Goal: Use online tool/utility: Use online tool/utility

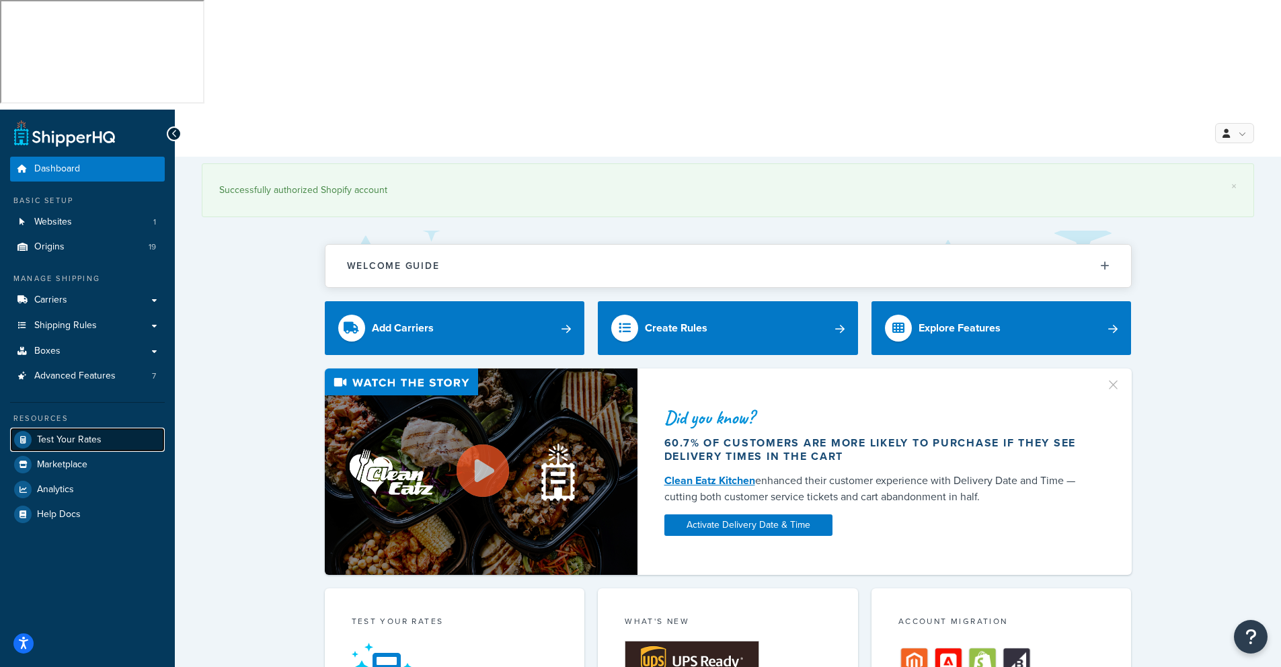
click at [61, 434] on span "Test Your Rates" at bounding box center [69, 439] width 65 height 11
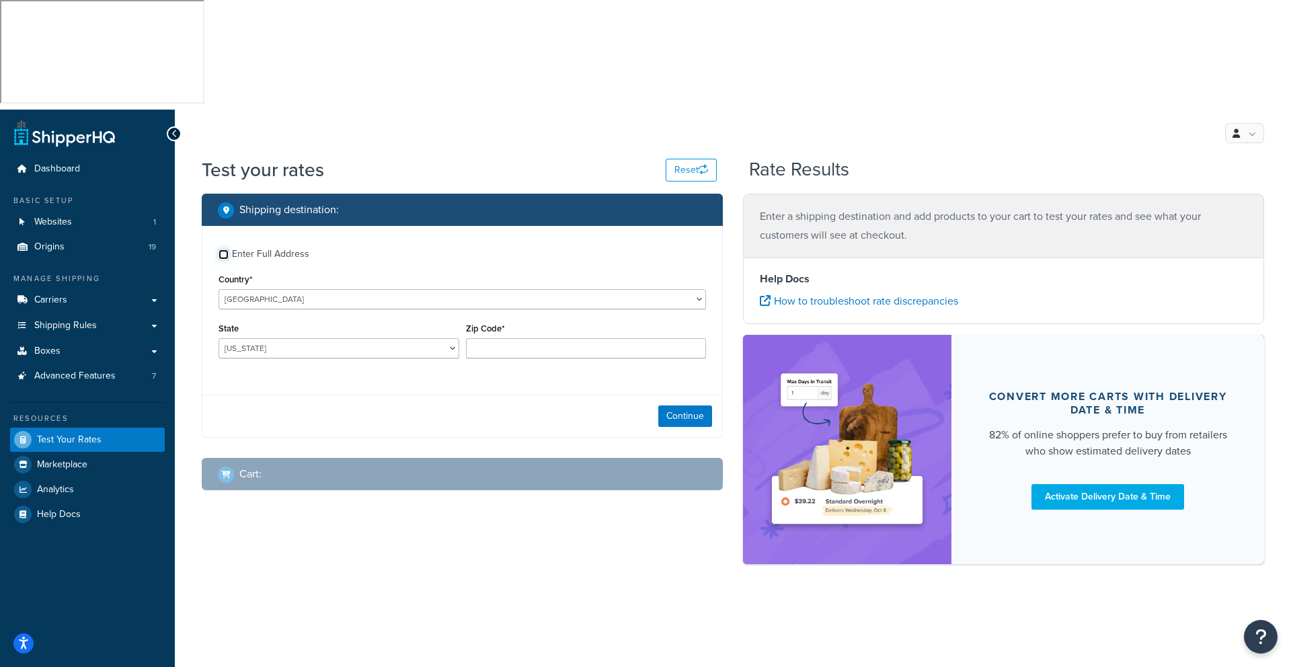
click at [227, 250] on input "Enter Full Address" at bounding box center [224, 255] width 10 height 10
checkbox input "true"
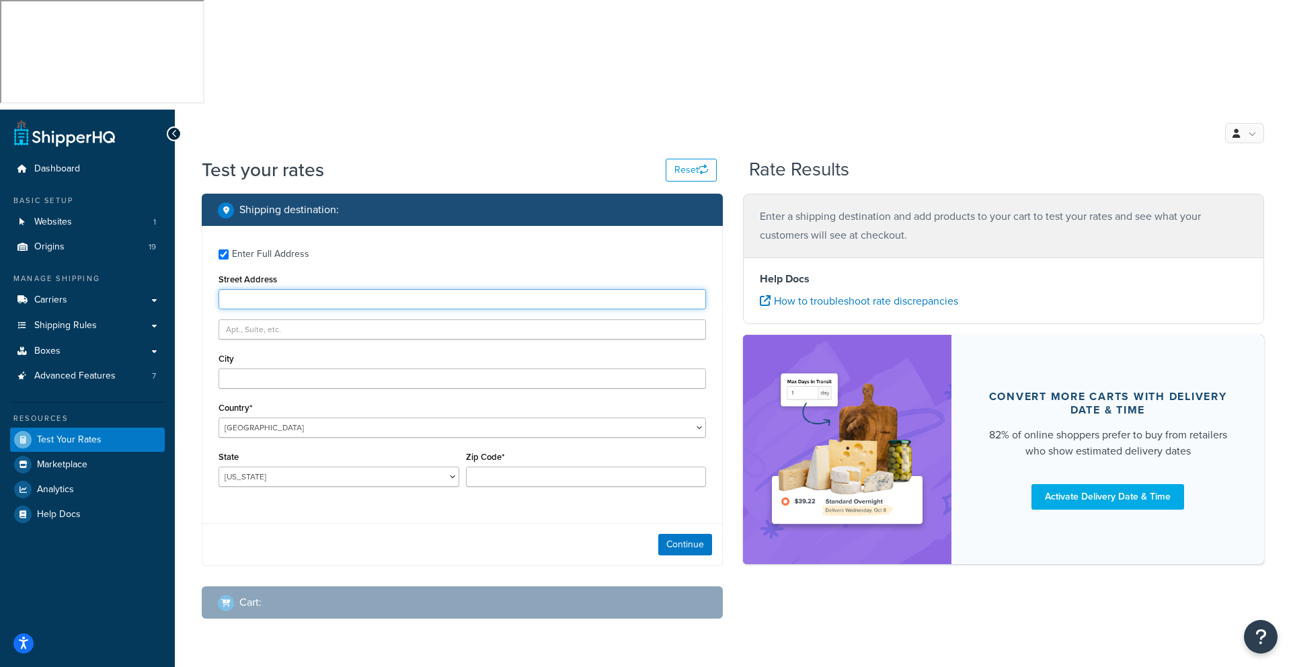
click at [314, 289] on input "Street Address" at bounding box center [463, 299] width 488 height 20
type input "5481 [PERSON_NAME]"
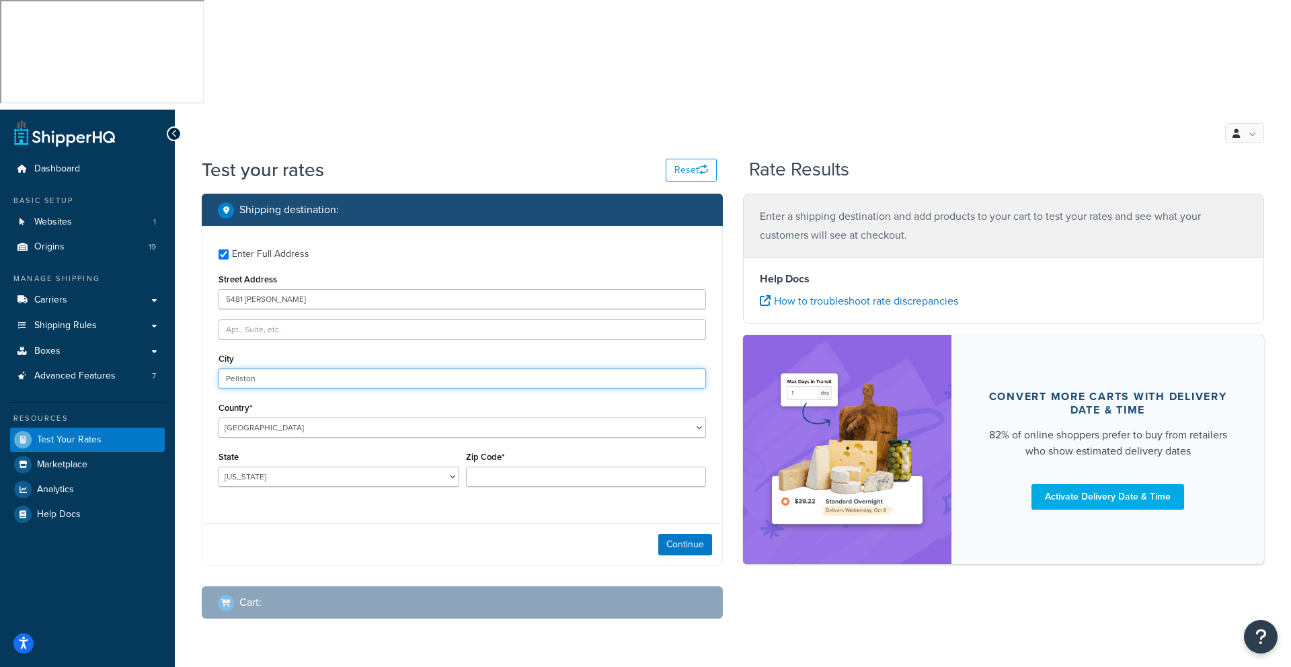
type input "Pellston"
select select "MI"
type input "49769"
click at [695, 534] on button "Continue" at bounding box center [685, 545] width 54 height 22
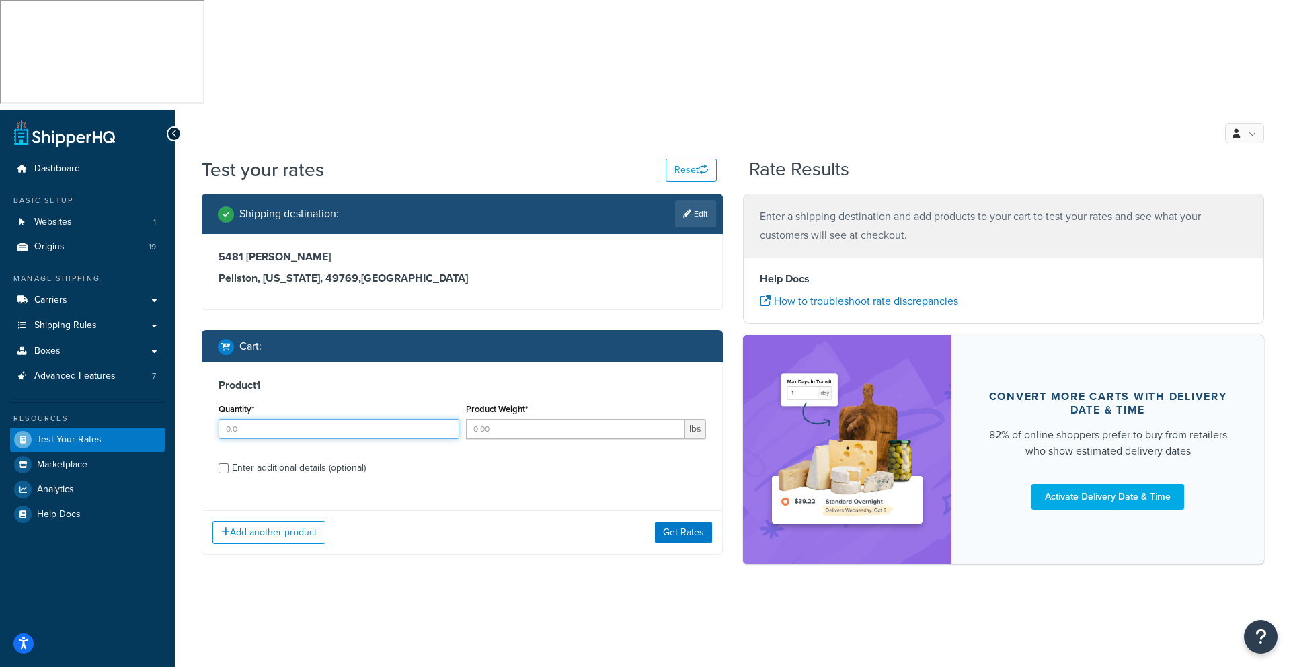
click at [278, 419] on input "Quantity*" at bounding box center [339, 429] width 241 height 20
type input "1"
click at [497, 419] on input "Product Weight*" at bounding box center [576, 429] width 220 height 20
type input "25"
click at [292, 459] on div "Enter additional details (optional)" at bounding box center [299, 468] width 134 height 19
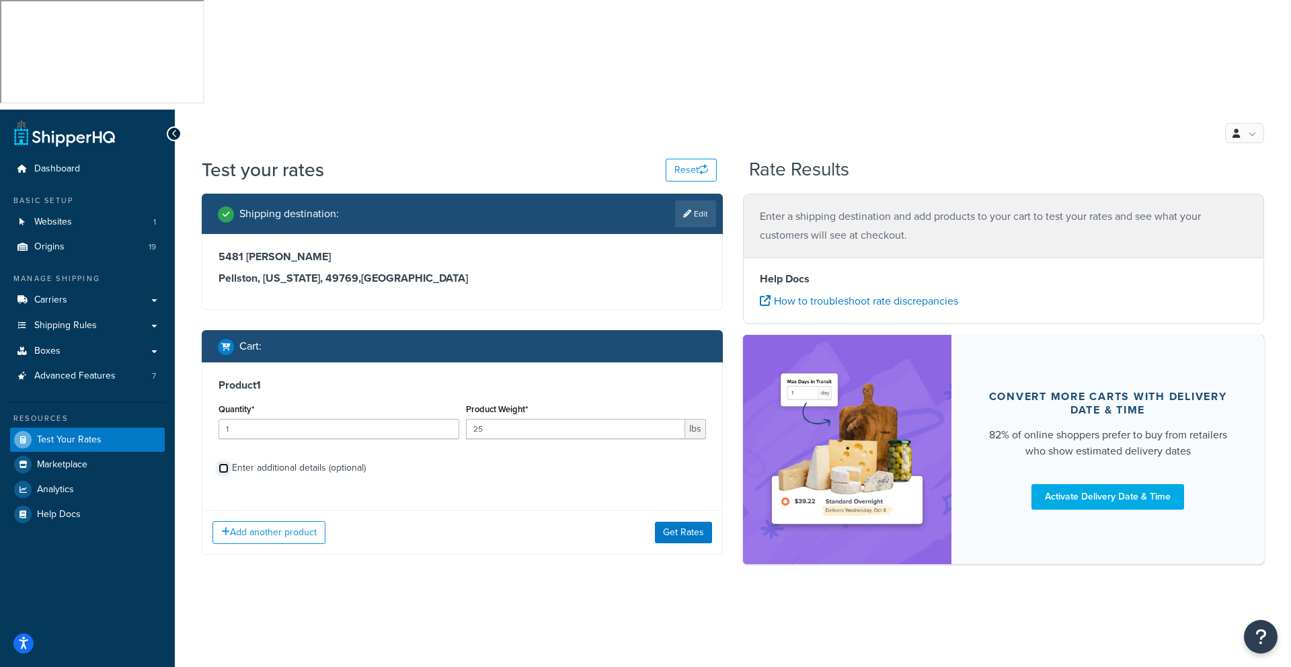
click at [229, 463] on input "Enter additional details (optional)" at bounding box center [224, 468] width 10 height 10
checkbox input "true"
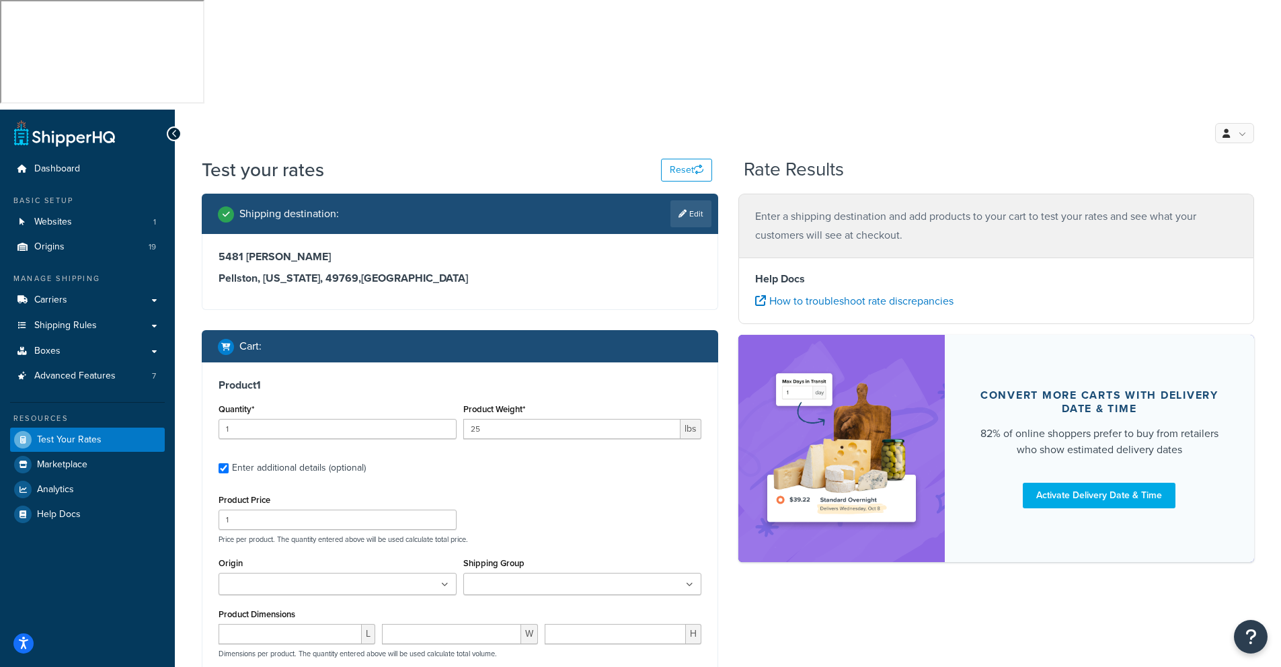
click at [238, 578] on input "Origin" at bounding box center [282, 585] width 119 height 15
click at [761, 551] on div "Shipping destination : Edit [STREET_ADDRESS][PERSON_NAME][US_STATE] Cart : Prod…" at bounding box center [728, 530] width 1073 height 672
click at [211, 528] on div "Product 1 Quantity* 1 Product Weight* 25 lbs Enter additional details (optional…" at bounding box center [459, 582] width 515 height 438
click at [235, 627] on input "number" at bounding box center [290, 637] width 143 height 20
type input "24"
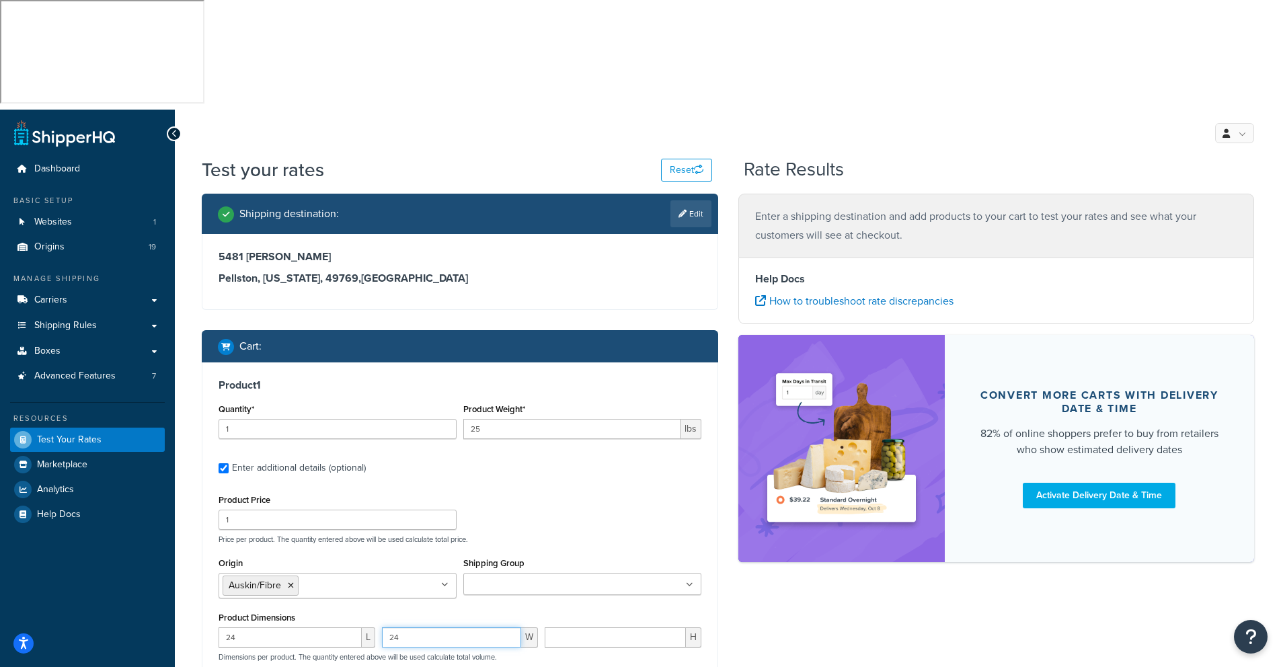
type input "24"
type input "36"
click at [570, 576] on div "Product Price 1 Price per product. The quantity entered above will be used calc…" at bounding box center [460, 633] width 483 height 284
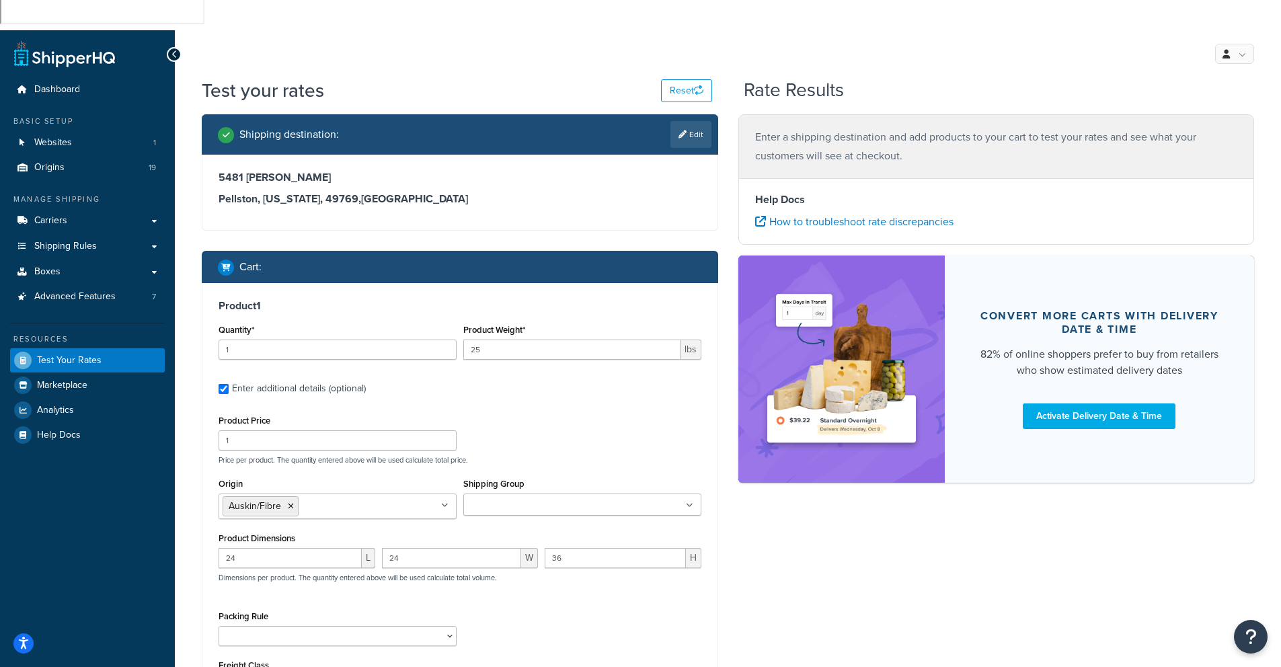
scroll to position [166, 0]
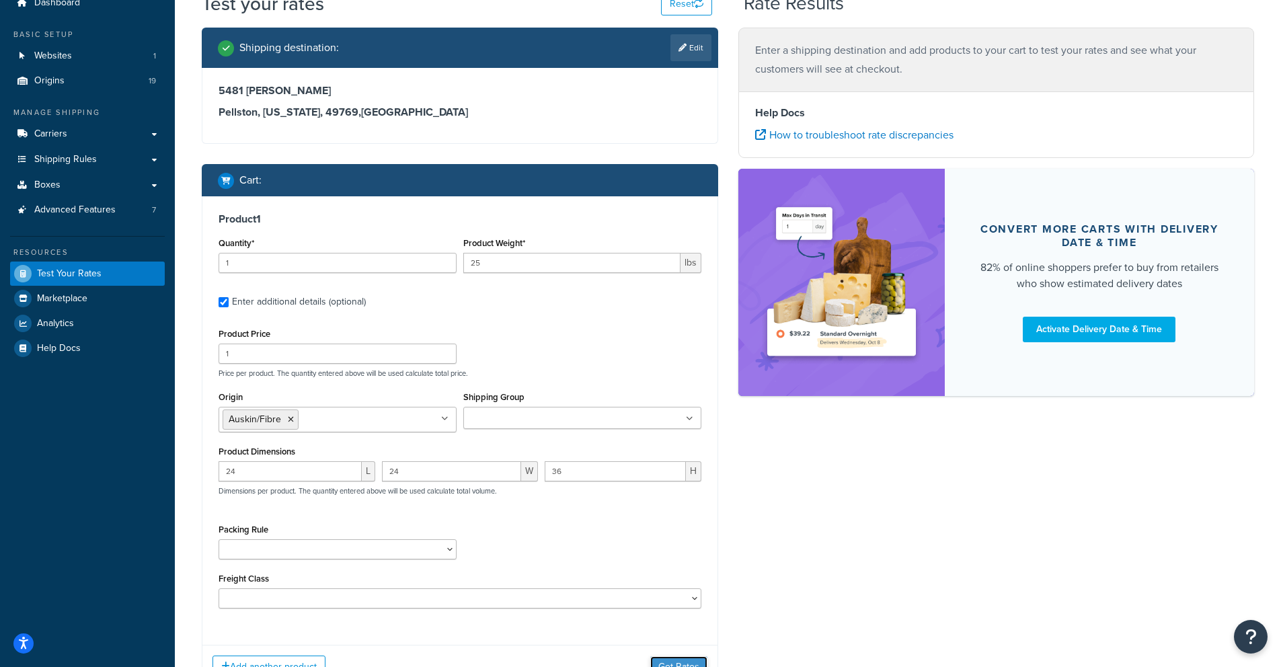
click at [672, 656] on button "Get Rates" at bounding box center [678, 667] width 57 height 22
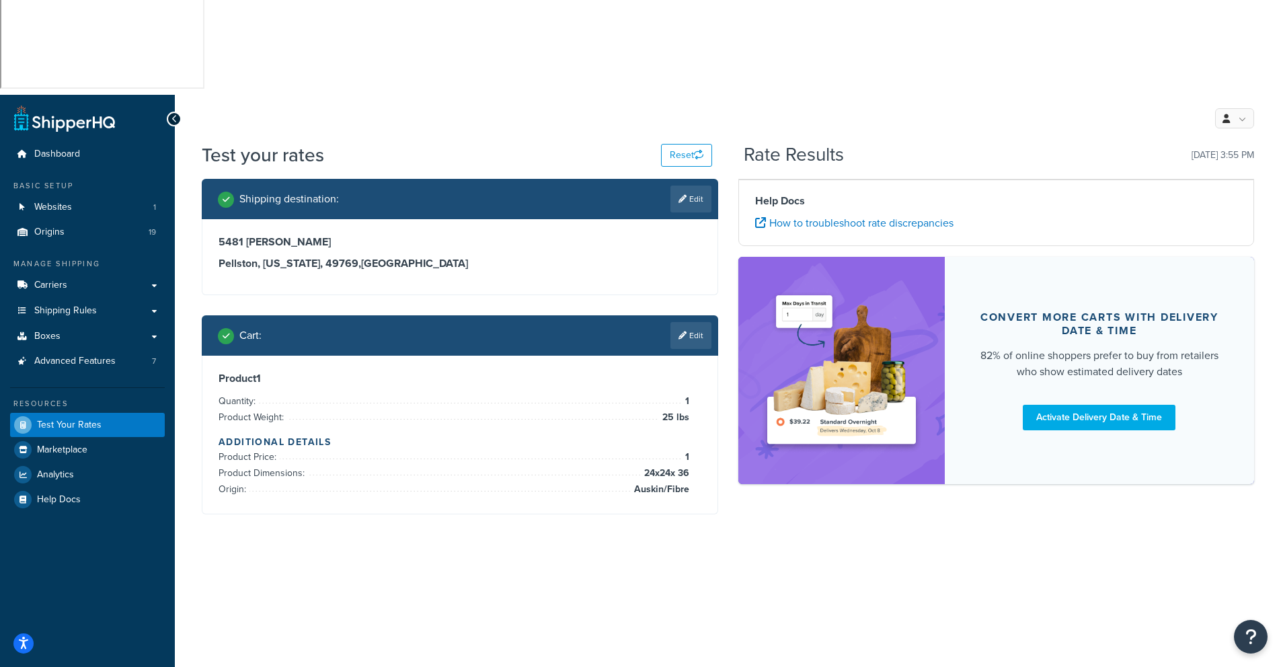
scroll to position [0, 0]
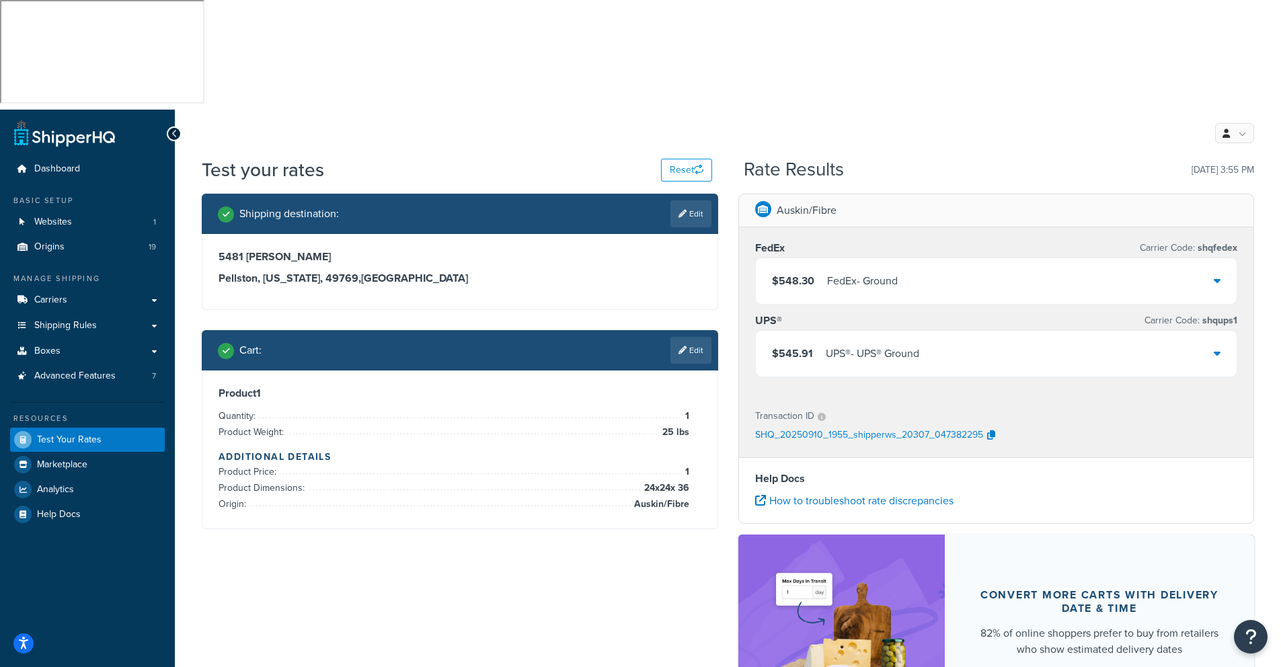
click at [1219, 348] on icon at bounding box center [1217, 353] width 7 height 11
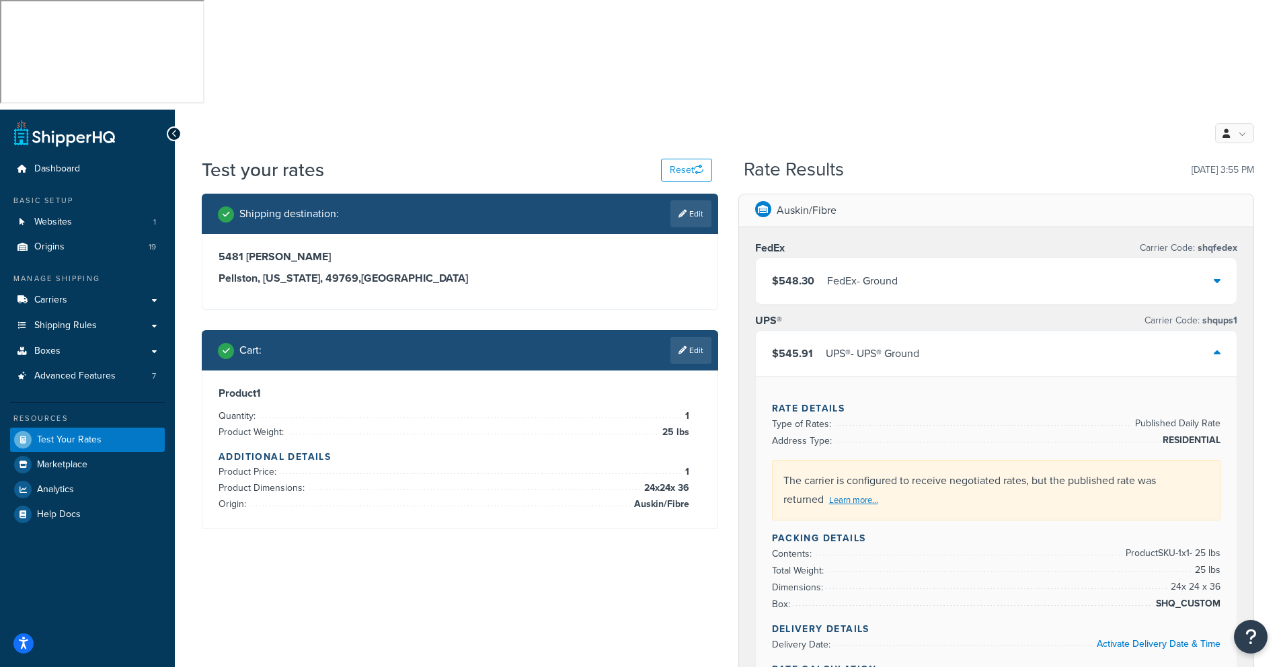
click at [1215, 275] on icon at bounding box center [1217, 280] width 7 height 11
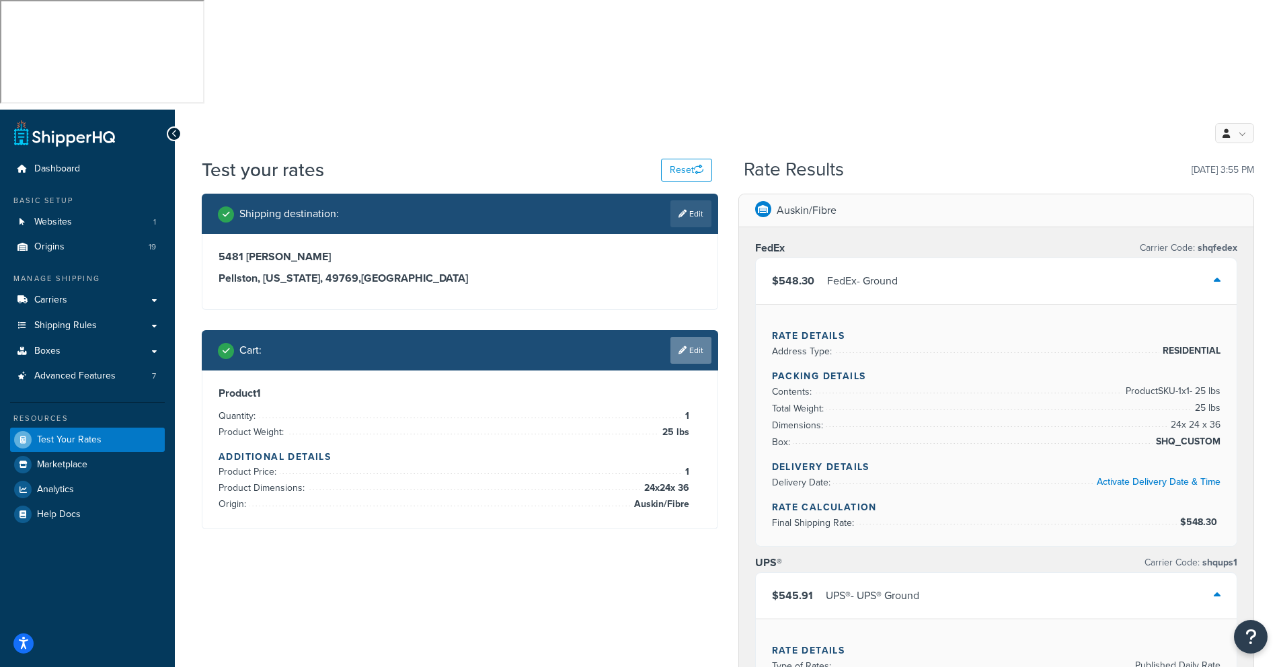
click at [699, 337] on link "Edit" at bounding box center [691, 350] width 41 height 27
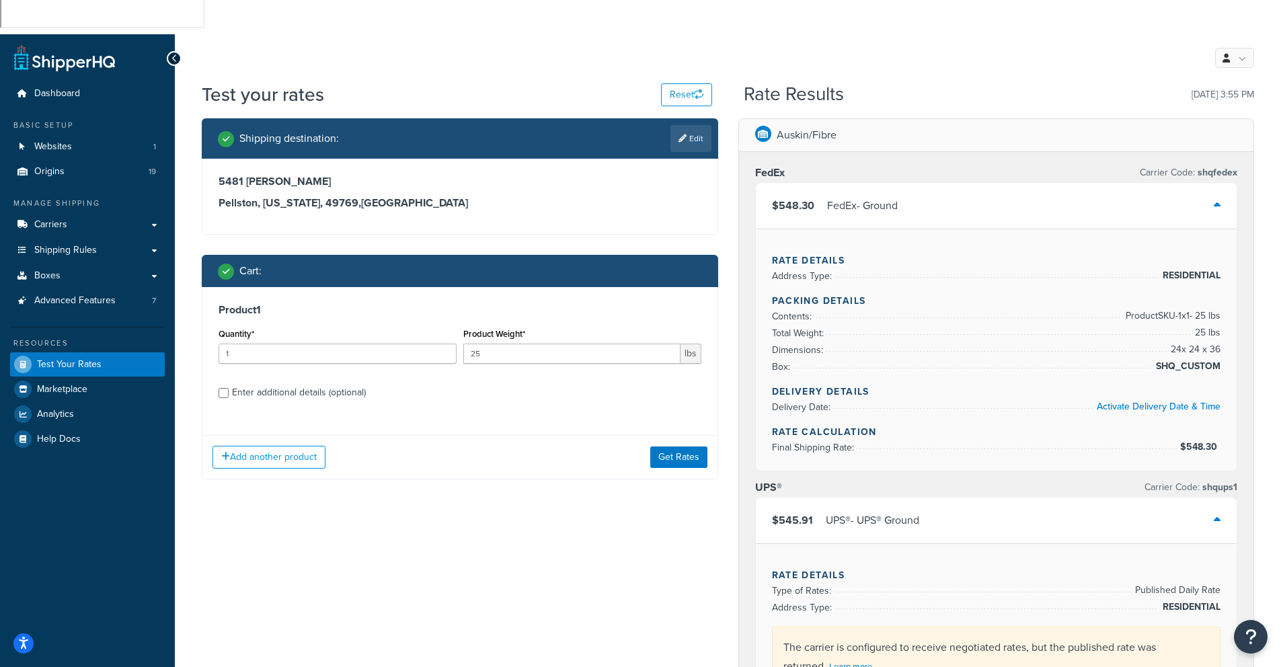
scroll to position [91, 0]
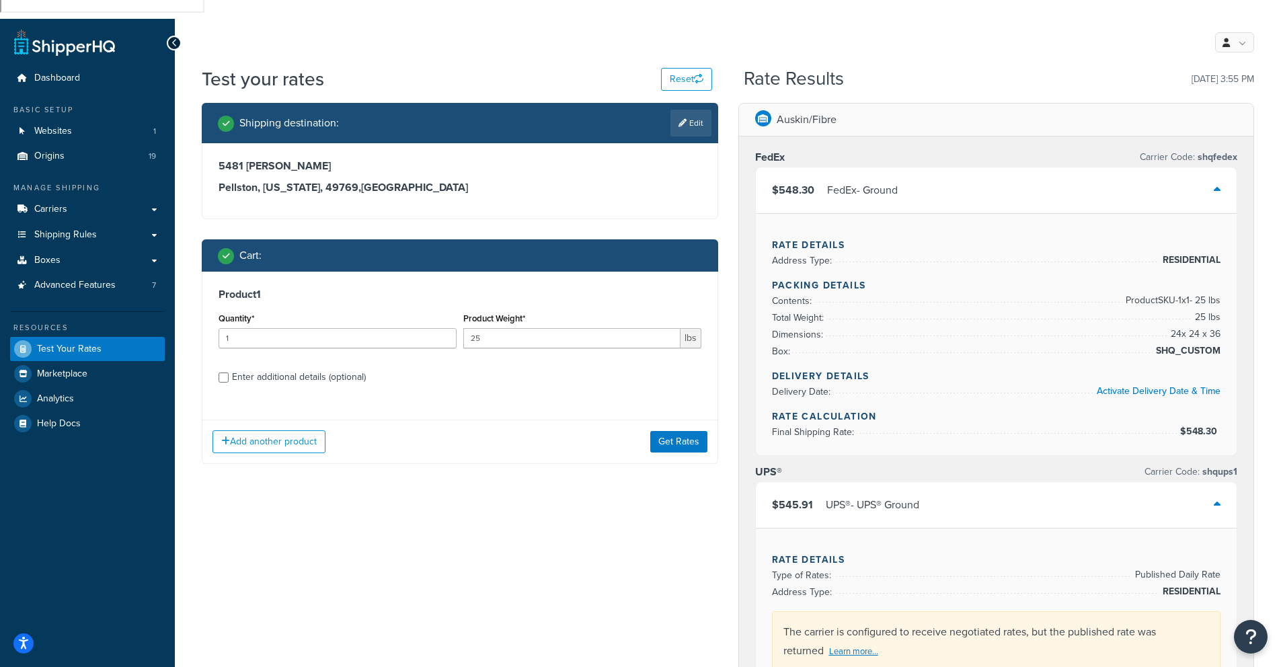
click at [330, 272] on div "Product 1 Quantity* 1 Product Weight* 25 lbs Enter additional details (optional)" at bounding box center [459, 341] width 515 height 138
click at [223, 365] on div "Enter additional details (optional)" at bounding box center [460, 376] width 483 height 22
click at [225, 373] on input "Enter additional details (optional)" at bounding box center [224, 378] width 10 height 10
checkbox input "true"
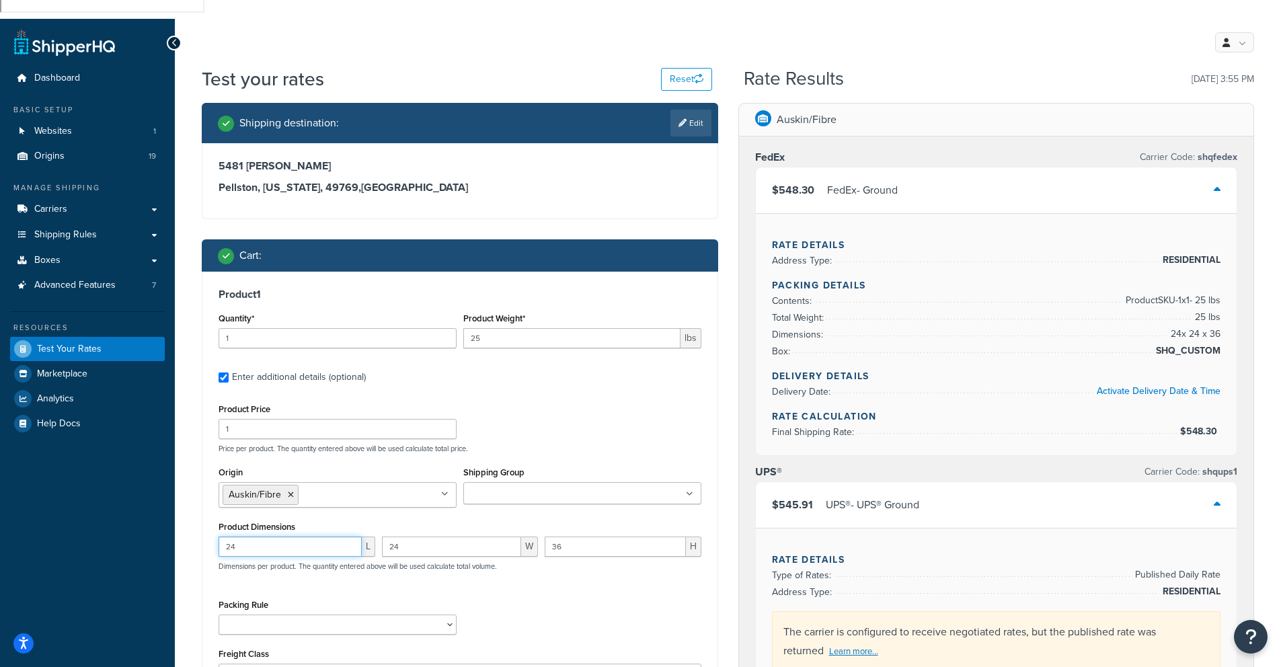
drag, startPoint x: 247, startPoint y: 438, endPoint x: 194, endPoint y: 431, distance: 54.2
click at [194, 431] on div "Shipping destination : Edit [STREET_ADDRESS][PERSON_NAME][US_STATE] Cart : Prod…" at bounding box center [460, 444] width 537 height 682
drag, startPoint x: 264, startPoint y: 438, endPoint x: 133, endPoint y: 435, distance: 130.5
click at [153, 438] on div "Dashboard Basic Setup Websites 1 Origins 19 Manage Shipping Carriers Carriers A…" at bounding box center [640, 672] width 1281 height 1307
drag, startPoint x: 405, startPoint y: 438, endPoint x: 326, endPoint y: 441, distance: 79.4
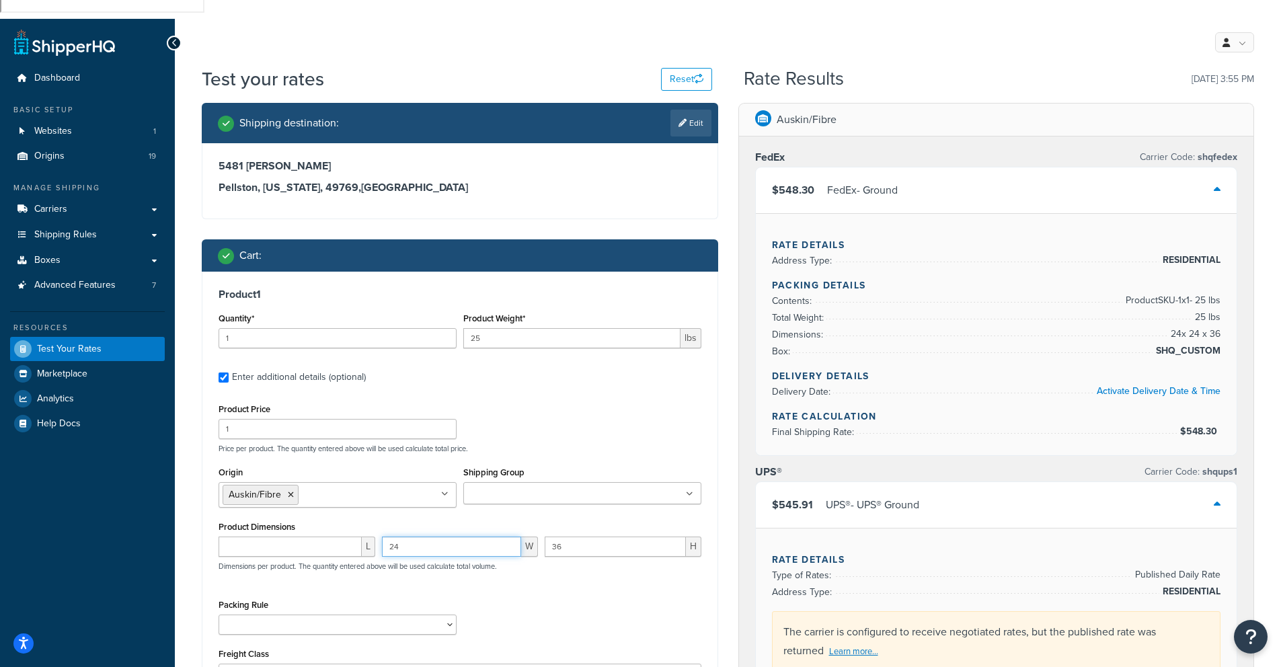
click at [326, 537] on div "L 24 W 36 H Dimensions per product. The quantity entered above will be used cal…" at bounding box center [460, 561] width 490 height 49
drag, startPoint x: 590, startPoint y: 440, endPoint x: 486, endPoint y: 438, distance: 103.6
click at [486, 537] on div "[PERSON_NAME] 36 H Dimensions per product. The quantity entered above will be u…" at bounding box center [460, 561] width 490 height 49
drag, startPoint x: 551, startPoint y: 499, endPoint x: 580, endPoint y: 500, distance: 29.6
click at [555, 596] on div "Packing Rule" at bounding box center [460, 620] width 490 height 49
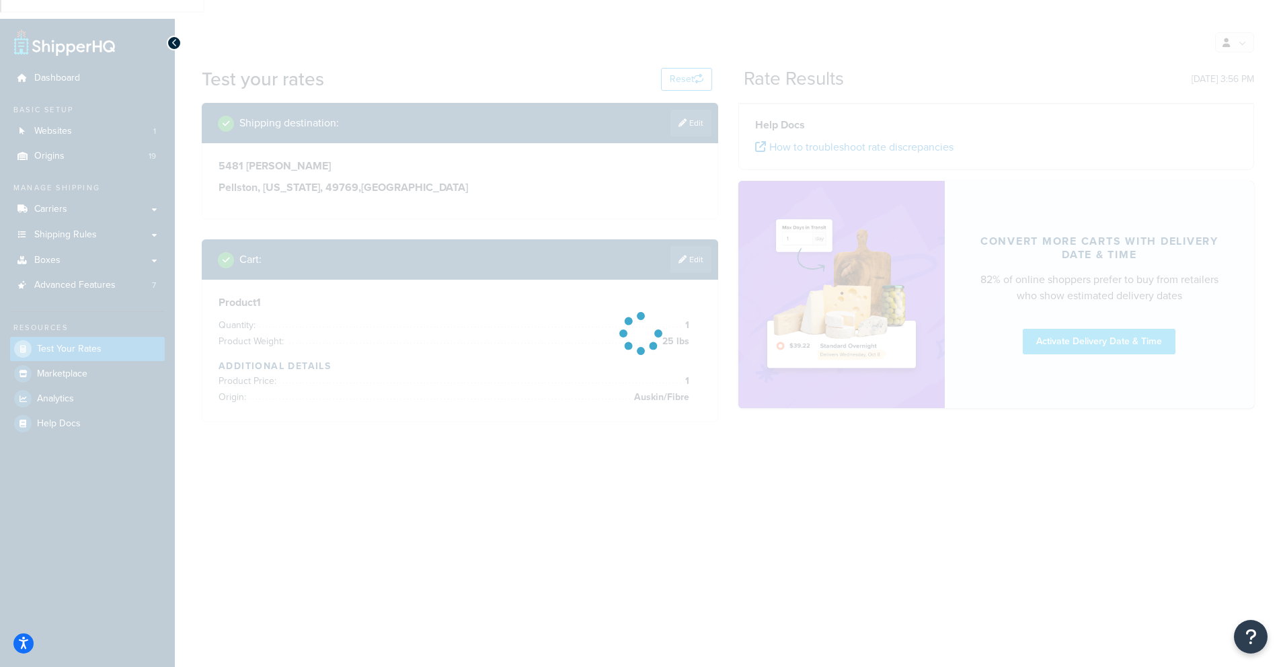
scroll to position [0, 0]
